Goal: Transaction & Acquisition: Purchase product/service

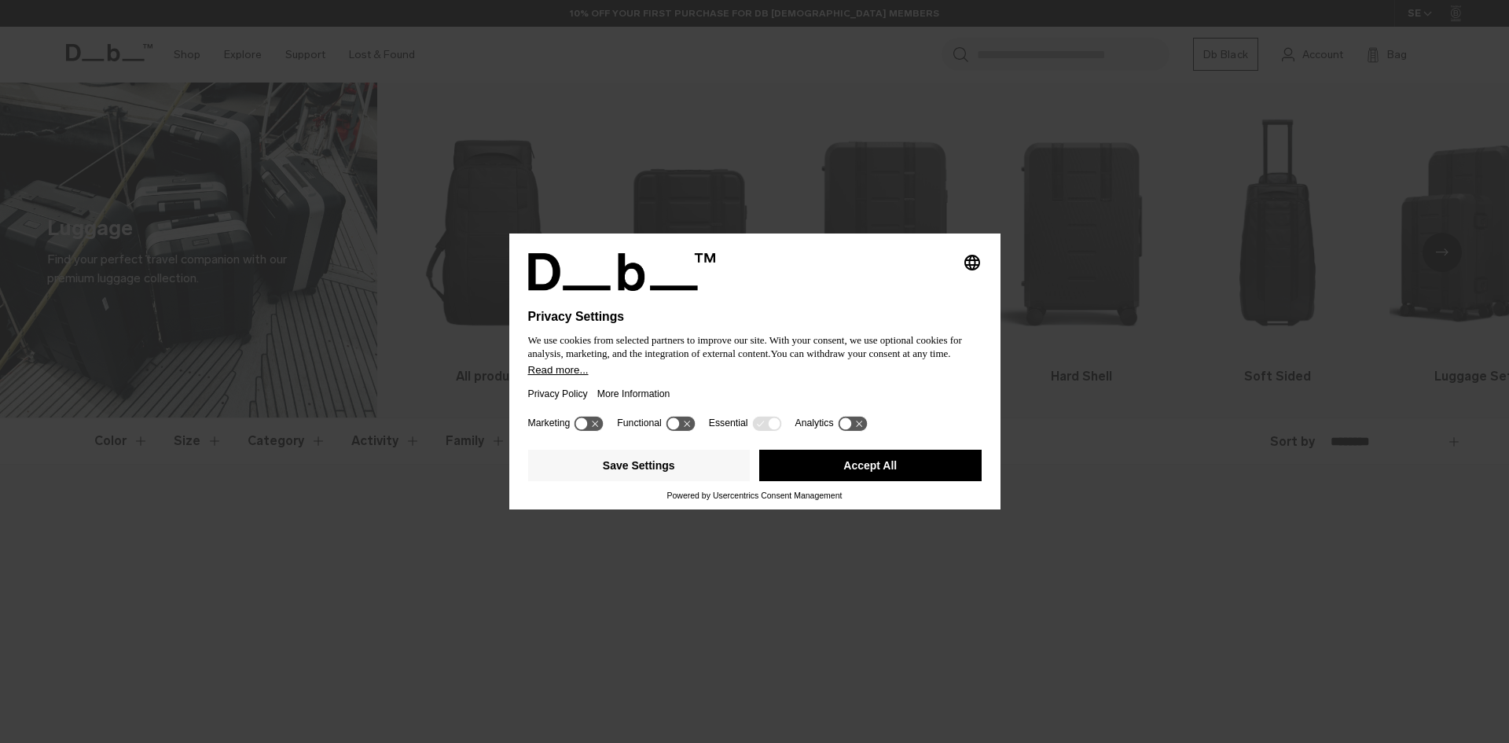
click at [808, 469] on button "Accept All" at bounding box center [870, 465] width 222 height 31
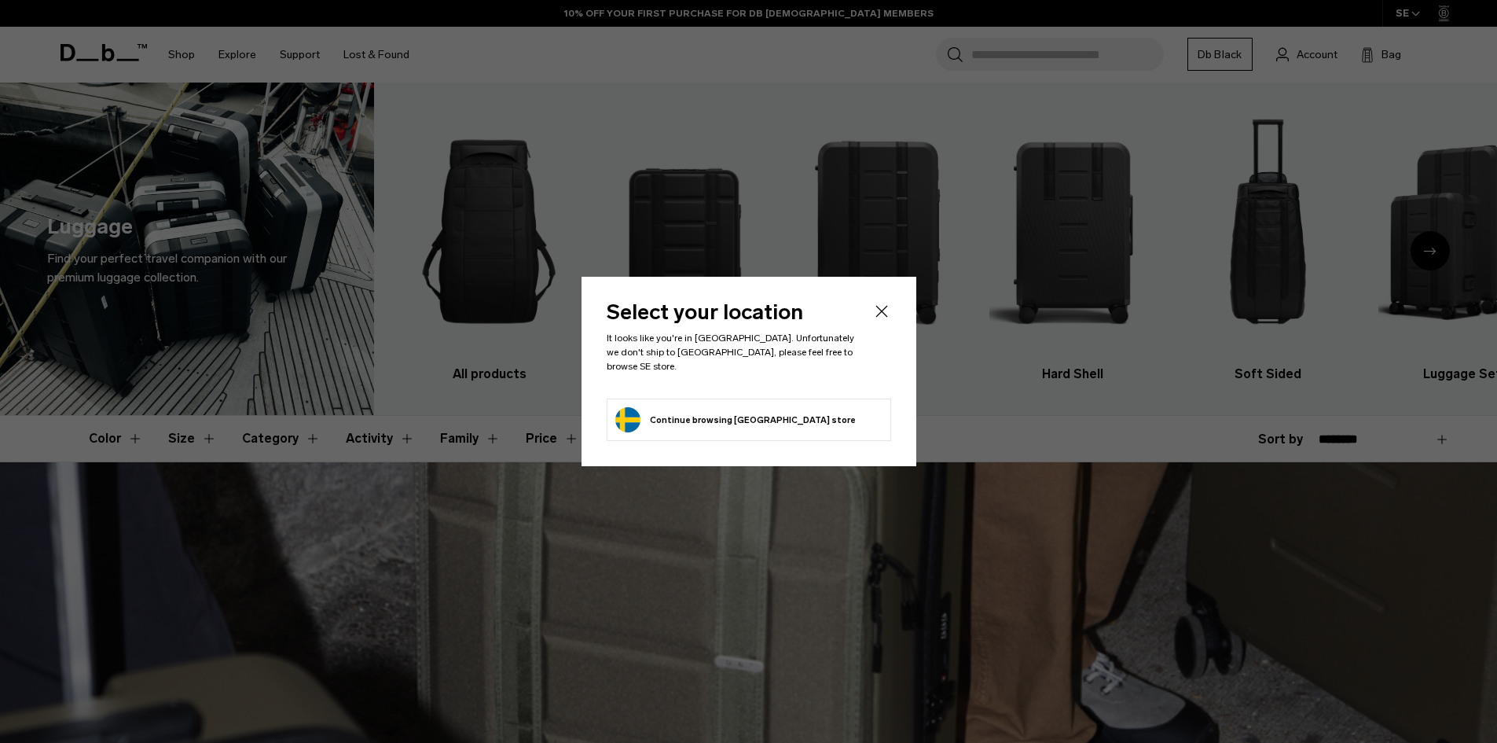
scroll to position [472, 0]
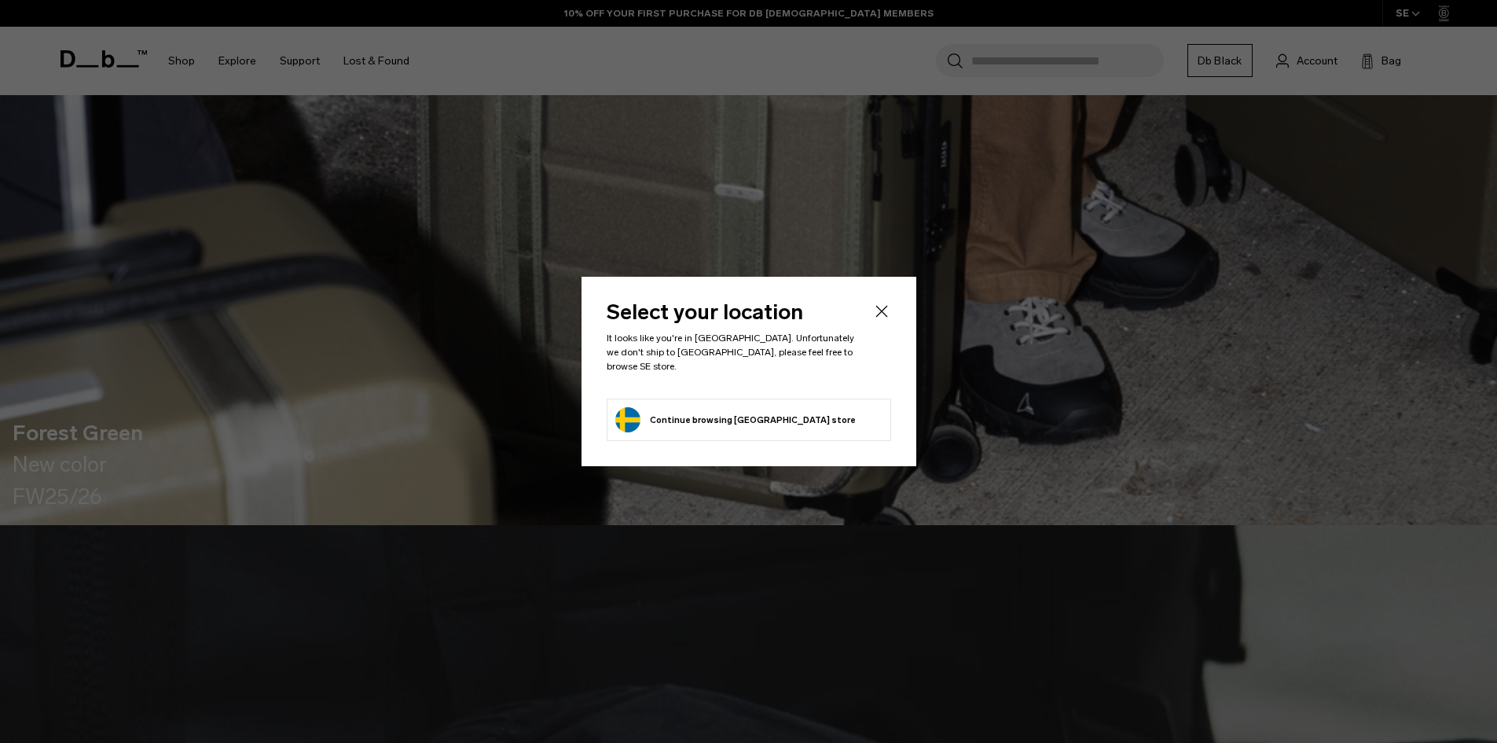
click at [883, 321] on icon "Close" at bounding box center [881, 311] width 19 height 19
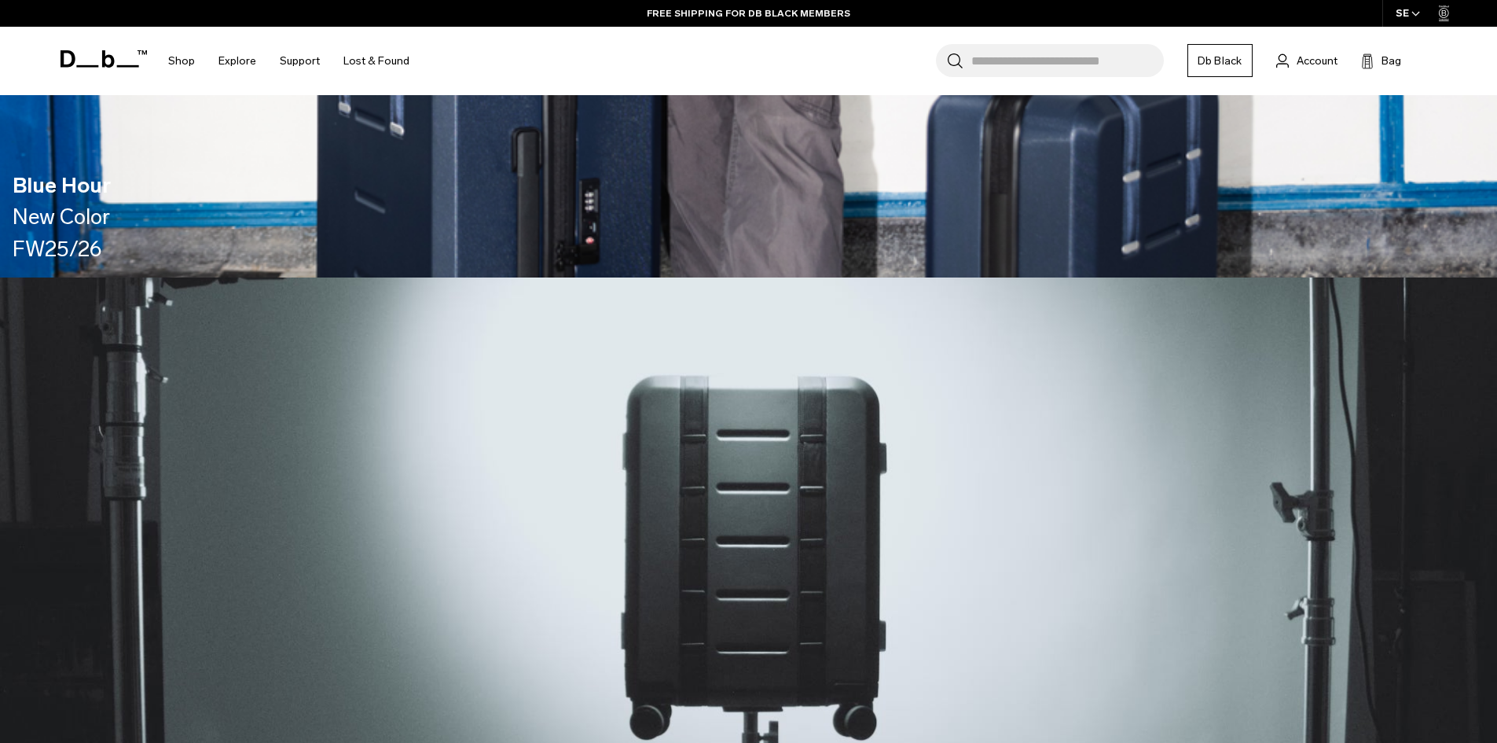
scroll to position [1965, 0]
